Goal: Communication & Community: Answer question/provide support

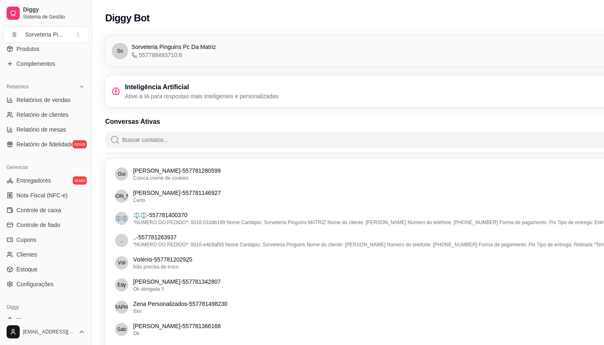
scroll to position [227, 0]
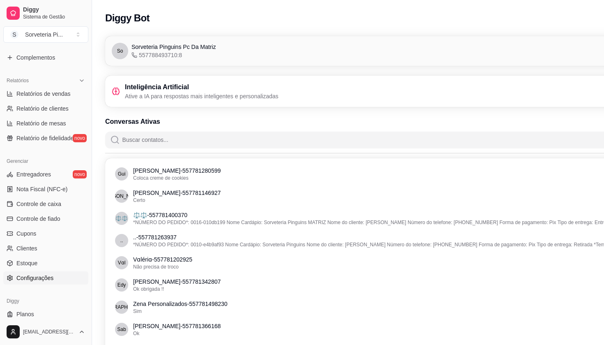
click at [24, 278] on span "Configurações" at bounding box center [34, 278] width 37 height 8
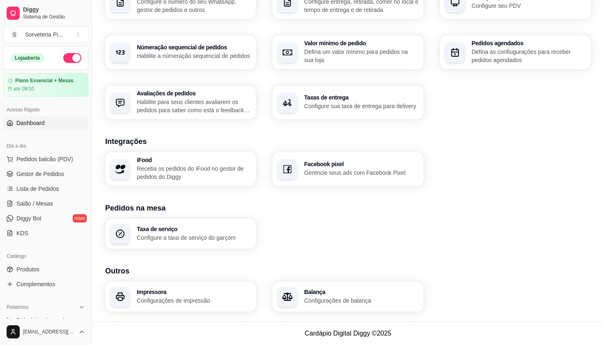
click at [22, 128] on link "Dashboard" at bounding box center [45, 122] width 85 height 13
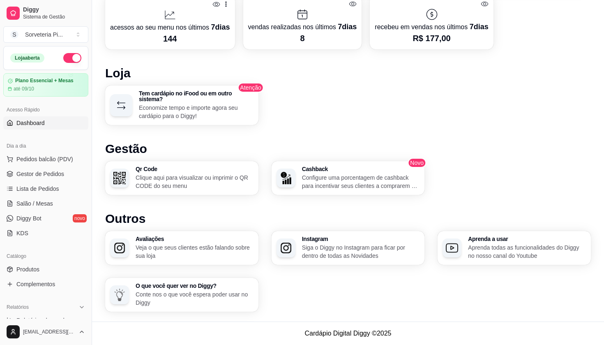
scroll to position [393, 0]
click at [292, 180] on div "button" at bounding box center [288, 178] width 19 height 19
click at [148, 252] on p "Veja o que seus clientes estão falando sobre sua loja" at bounding box center [194, 252] width 114 height 16
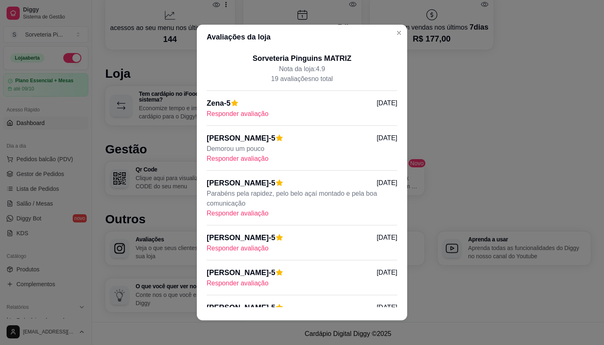
click at [234, 119] on div "Zena - 5 [DATE] Responder avaliação" at bounding box center [302, 111] width 191 height 28
click at [232, 115] on p "Responder avaliação" at bounding box center [302, 114] width 191 height 10
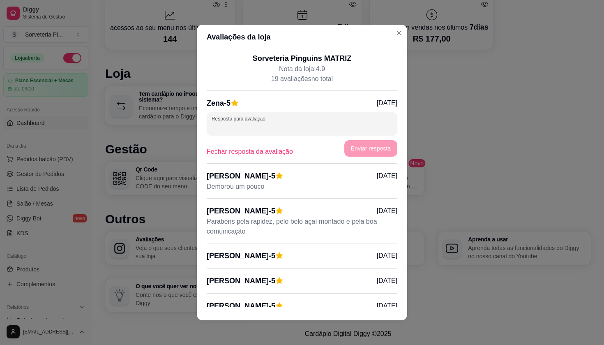
click at [241, 124] on input "Resposta para avaliação" at bounding box center [302, 127] width 181 height 8
click at [253, 150] on p "Fechar resposta da avaliação" at bounding box center [250, 152] width 86 height 10
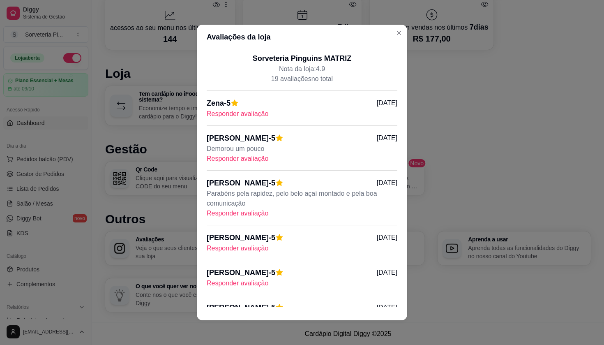
click at [238, 215] on p "Responder avaliação" at bounding box center [302, 213] width 191 height 10
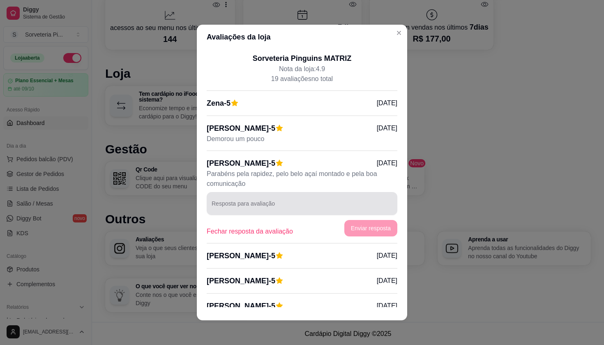
click at [243, 204] on input "Resposta para avaliação" at bounding box center [302, 207] width 181 height 8
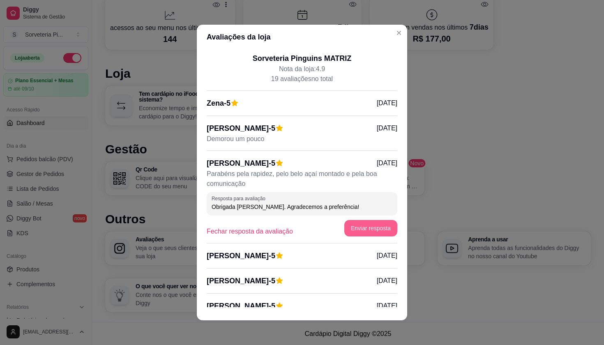
type input "Obrigada [PERSON_NAME]. Agradecemos a preferência!"
click at [361, 233] on button "Enviar resposta" at bounding box center [370, 228] width 51 height 16
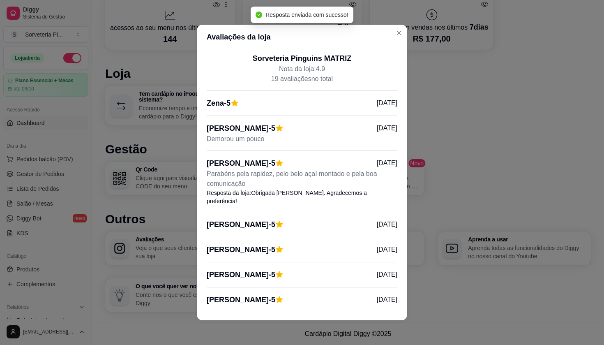
click at [222, 144] on div "[PERSON_NAME] - 5 [DATE] Demorou um pouco" at bounding box center [302, 137] width 191 height 28
click at [257, 132] on p "[PERSON_NAME] - 5" at bounding box center [241, 129] width 69 height 12
click at [256, 138] on p "Demorou um pouco" at bounding box center [302, 139] width 191 height 10
click at [278, 134] on div "[PERSON_NAME] - 5 [DATE]" at bounding box center [302, 129] width 191 height 12
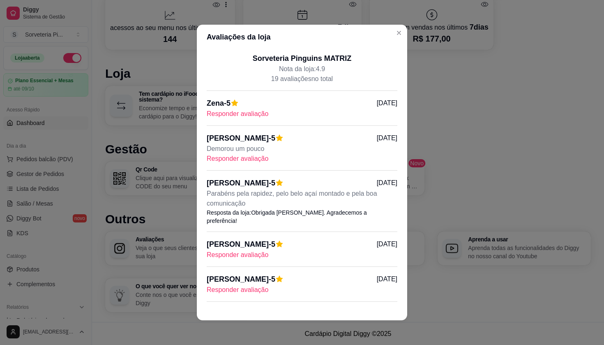
click at [245, 161] on p "Responder avaliação" at bounding box center [302, 159] width 191 height 10
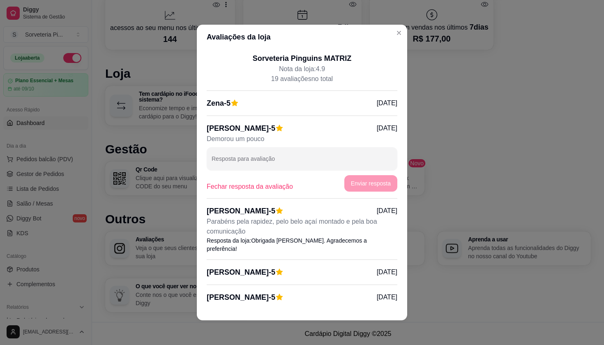
click at [245, 161] on input "Resposta para avaliação" at bounding box center [302, 162] width 181 height 8
type input "O"
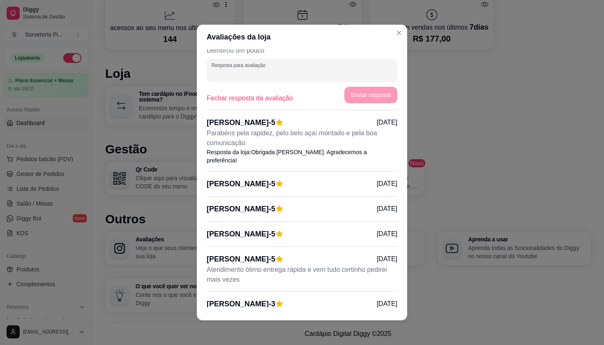
scroll to position [121, 0]
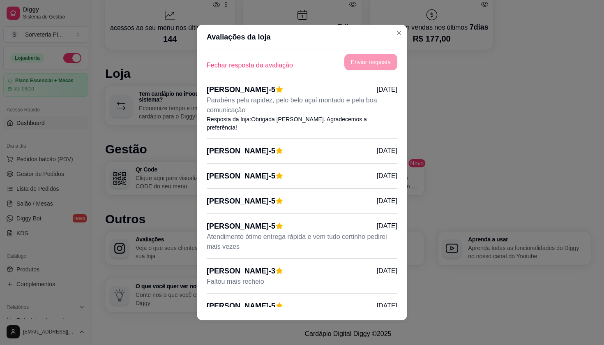
click at [235, 145] on p "[PERSON_NAME] - 5" at bounding box center [241, 151] width 69 height 12
click at [284, 147] on div "[PERSON_NAME] - 5" at bounding box center [245, 151] width 77 height 12
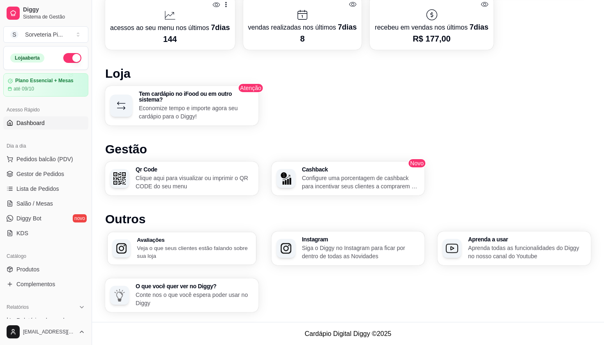
click at [202, 242] on h3 "Avaliações" at bounding box center [194, 240] width 114 height 6
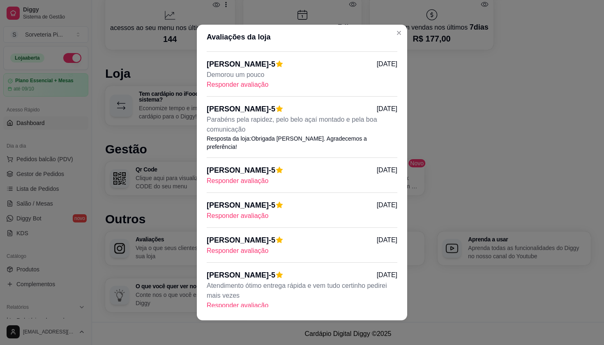
scroll to position [77, 0]
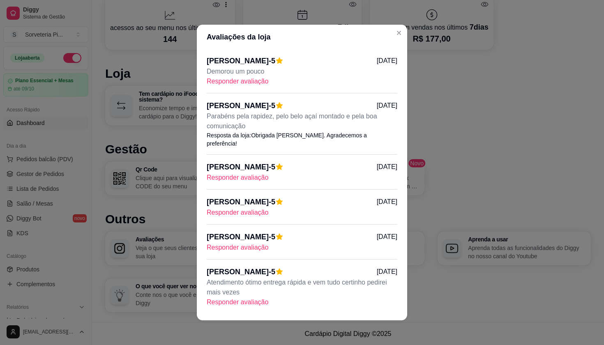
click at [235, 173] on p "Responder avaliação" at bounding box center [302, 178] width 191 height 10
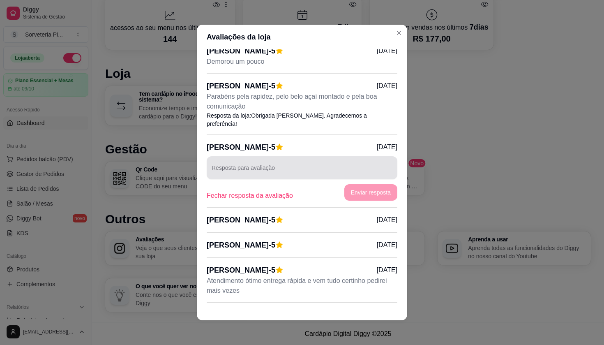
click at [238, 160] on div at bounding box center [302, 168] width 181 height 16
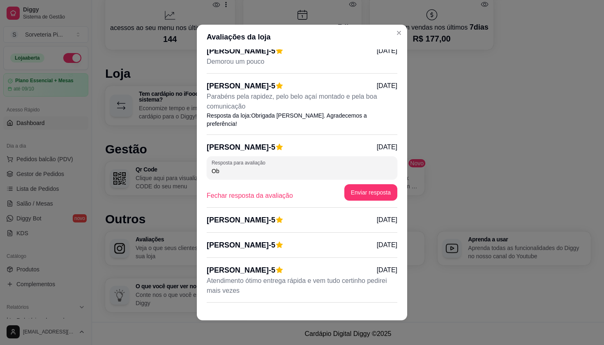
type input "O"
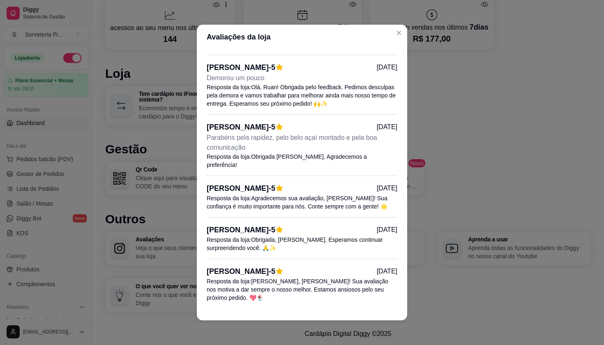
click at [393, 36] on header "Avaliações da loja" at bounding box center [302, 37] width 211 height 25
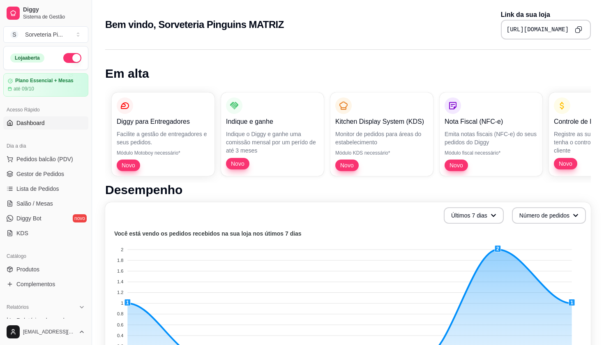
scroll to position [0, 0]
click at [22, 160] on span "Pedidos balcão (PDV)" at bounding box center [44, 159] width 57 height 8
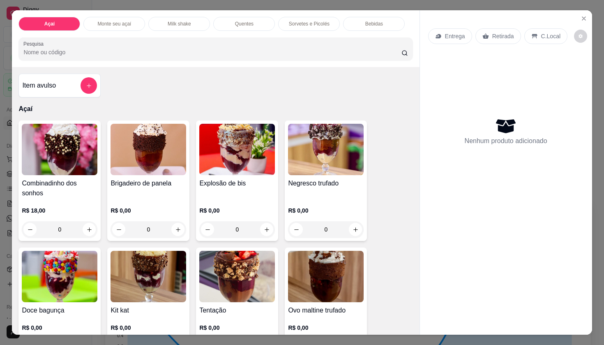
click at [0, 162] on div "Açaí Monte seu açaí Milk shake Quentes Sorvetes e Picolés Bebidas Pesquisa Item…" at bounding box center [302, 172] width 604 height 345
click at [134, 82] on div "Item avulso Açaí Combinadinho dos sonhos R$ 18,00 0 Brigadeiro de panela R$ 0,0…" at bounding box center [215, 201] width 407 height 268
click at [583, 20] on icon "Close" at bounding box center [584, 18] width 7 height 7
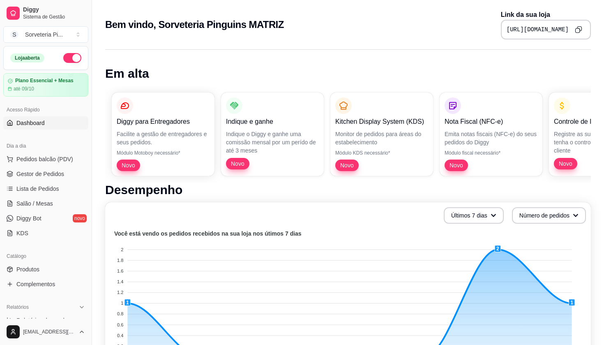
click at [193, 1] on div "Bem vindo, Sorveteria Pinguins MATRIZ Link da sua loja [URL][DOMAIN_NAME]" at bounding box center [348, 22] width 512 height 44
